Goal: Find specific page/section: Find specific page/section

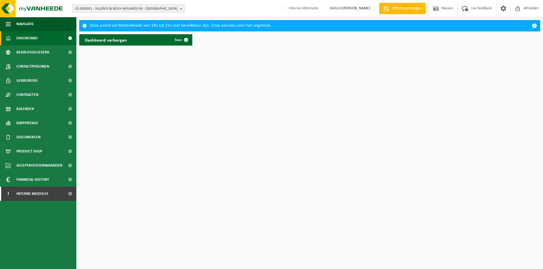
click at [123, 16] on div "01-000001 - VILLEROY & BOCH WELLNESS NV - ROESELARE 01-000001 - VILLEROY & BOCH…" at bounding box center [271, 8] width 543 height 17
click at [122, 13] on div "01-000001 - VILLEROY & BOCH WELLNESS NV - ROESELARE 01-000001 - VILLEROY & BOCH…" at bounding box center [271, 8] width 543 height 17
click at [126, 14] on div "01-000001 - VILLEROY & BOCH WELLNESS NV - ROESELARE 01-000001 - VILLEROY & BOCH…" at bounding box center [271, 8] width 543 height 17
click at [134, 10] on span "01-000001 - VILLEROY & BOCH WELLNESS NV - ROESELARE" at bounding box center [126, 9] width 102 height 8
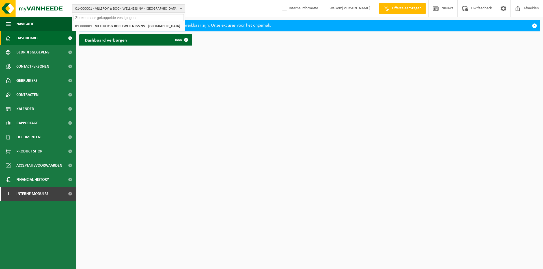
paste input "01-020755"
type input "01-020755"
click at [136, 26] on strong "01-020755 - VANSTEELAND NV - IZEGEM" at bounding box center [105, 26] width 61 height 4
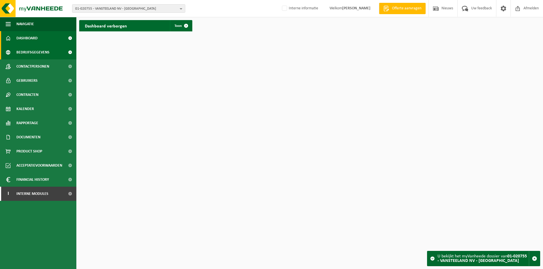
click at [42, 49] on span "Bedrijfsgegevens" at bounding box center [32, 52] width 33 height 14
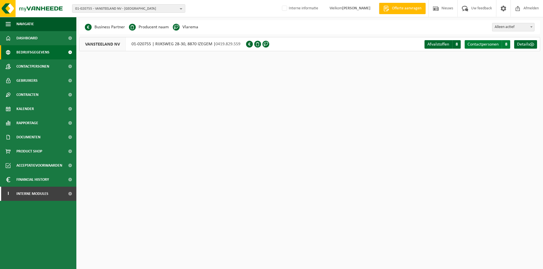
click at [474, 47] on link "Contactpersonen C 8" at bounding box center [487, 44] width 46 height 8
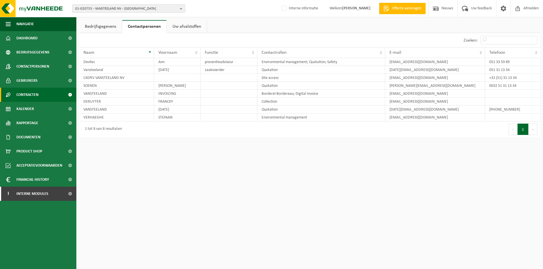
click at [30, 96] on span "Contracten" at bounding box center [27, 95] width 22 height 14
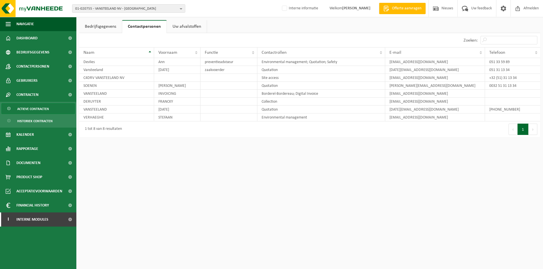
click at [37, 109] on span "Actieve contracten" at bounding box center [33, 108] width 32 height 11
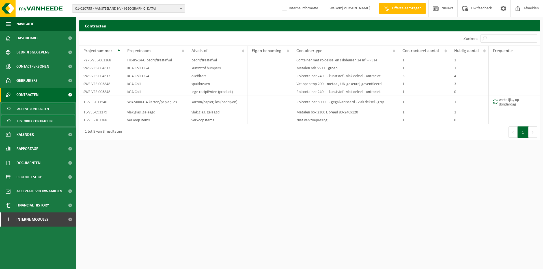
click at [33, 121] on span "Historiek contracten" at bounding box center [34, 121] width 35 height 11
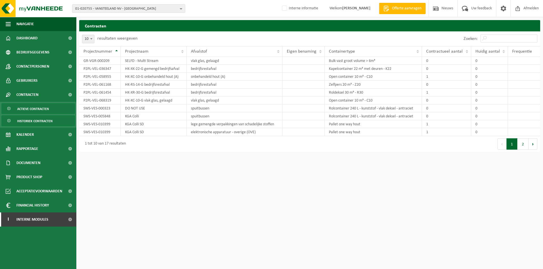
click at [42, 109] on span "Actieve contracten" at bounding box center [33, 108] width 32 height 11
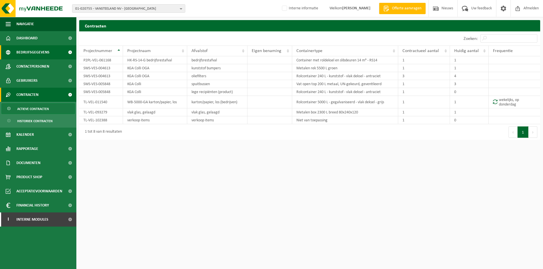
click at [45, 59] on span "Bedrijfsgegevens" at bounding box center [32, 52] width 33 height 14
